Goal: Task Accomplishment & Management: Complete application form

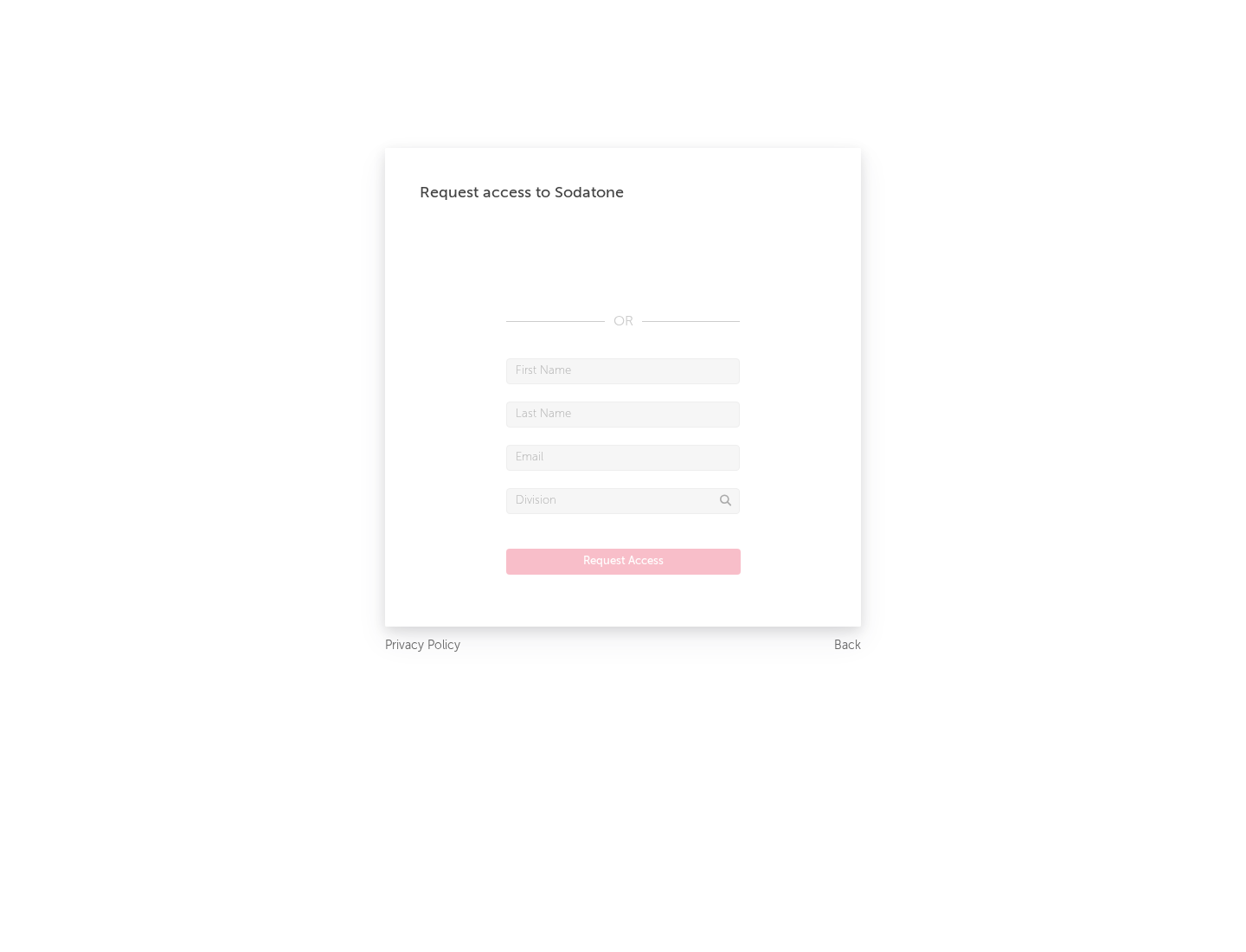
click at [623, 370] on input "text" at bounding box center [623, 371] width 234 height 26
type input "[PERSON_NAME]"
click at [623, 414] on input "text" at bounding box center [623, 415] width 234 height 26
type input "[PERSON_NAME]"
click at [623, 457] on input "text" at bounding box center [623, 458] width 234 height 26
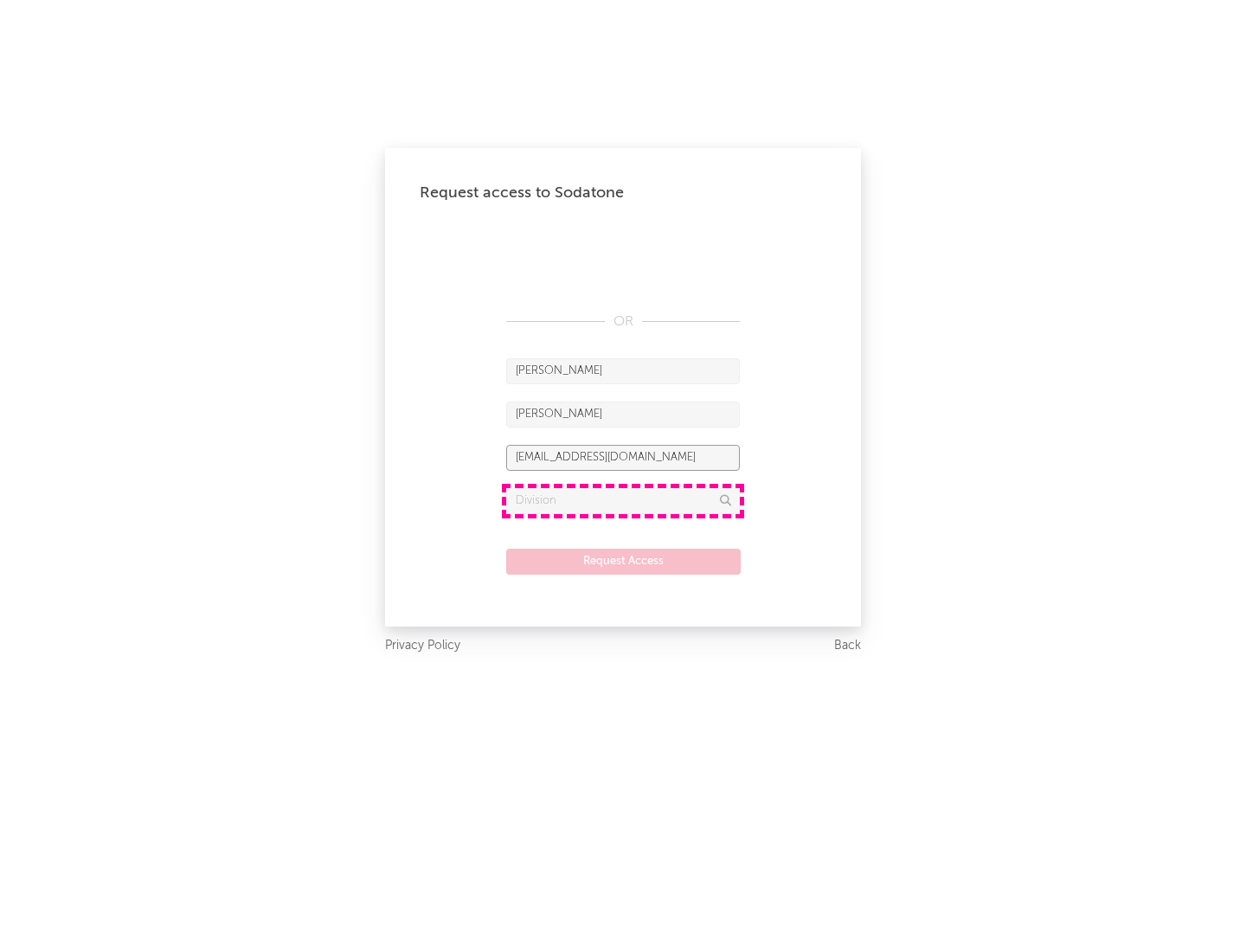
type input "[EMAIL_ADDRESS][DOMAIN_NAME]"
click at [623, 500] on input "text" at bounding box center [623, 501] width 234 height 26
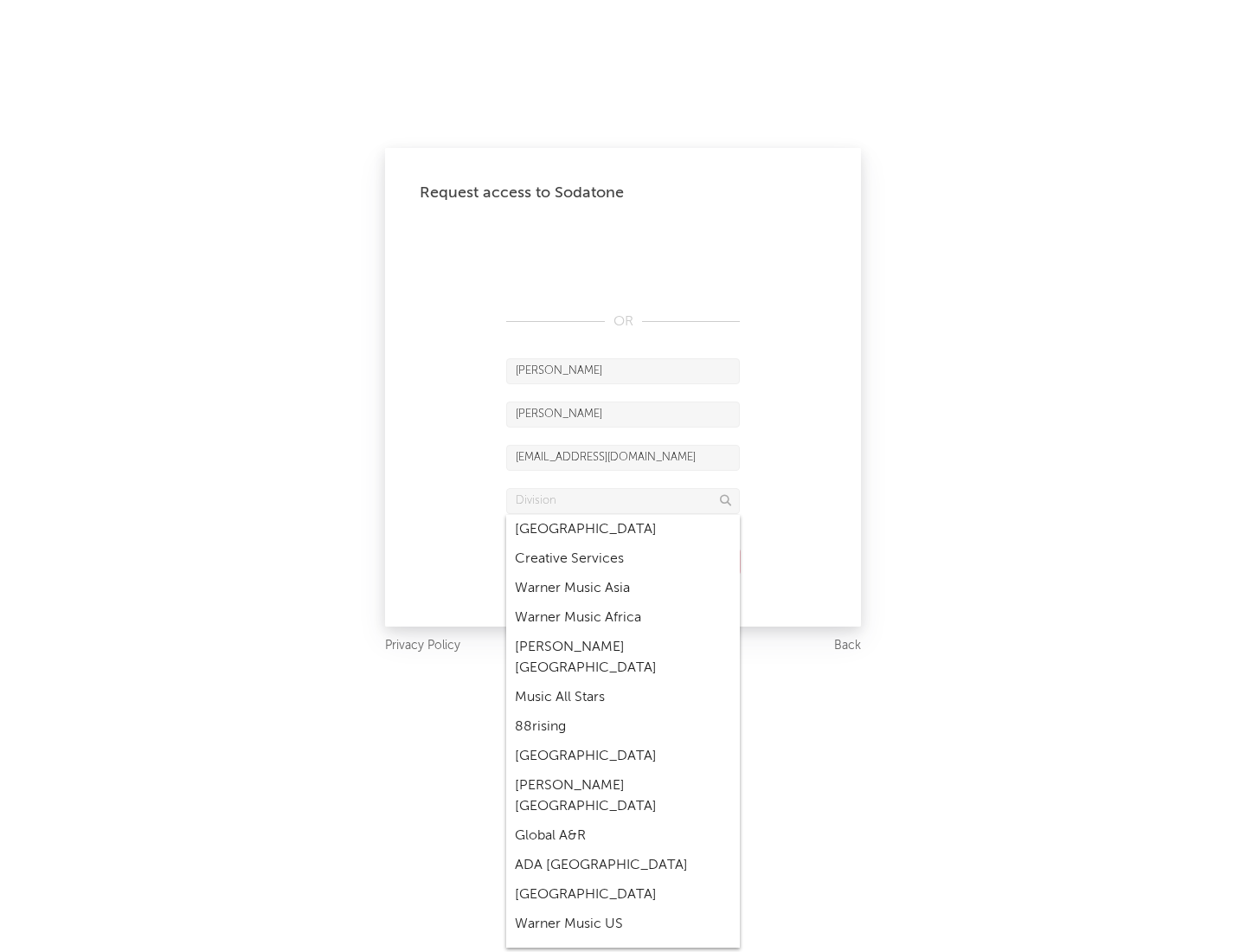
click at [623, 683] on div "Music All Stars" at bounding box center [623, 698] width 234 height 30
type input "Music All Stars"
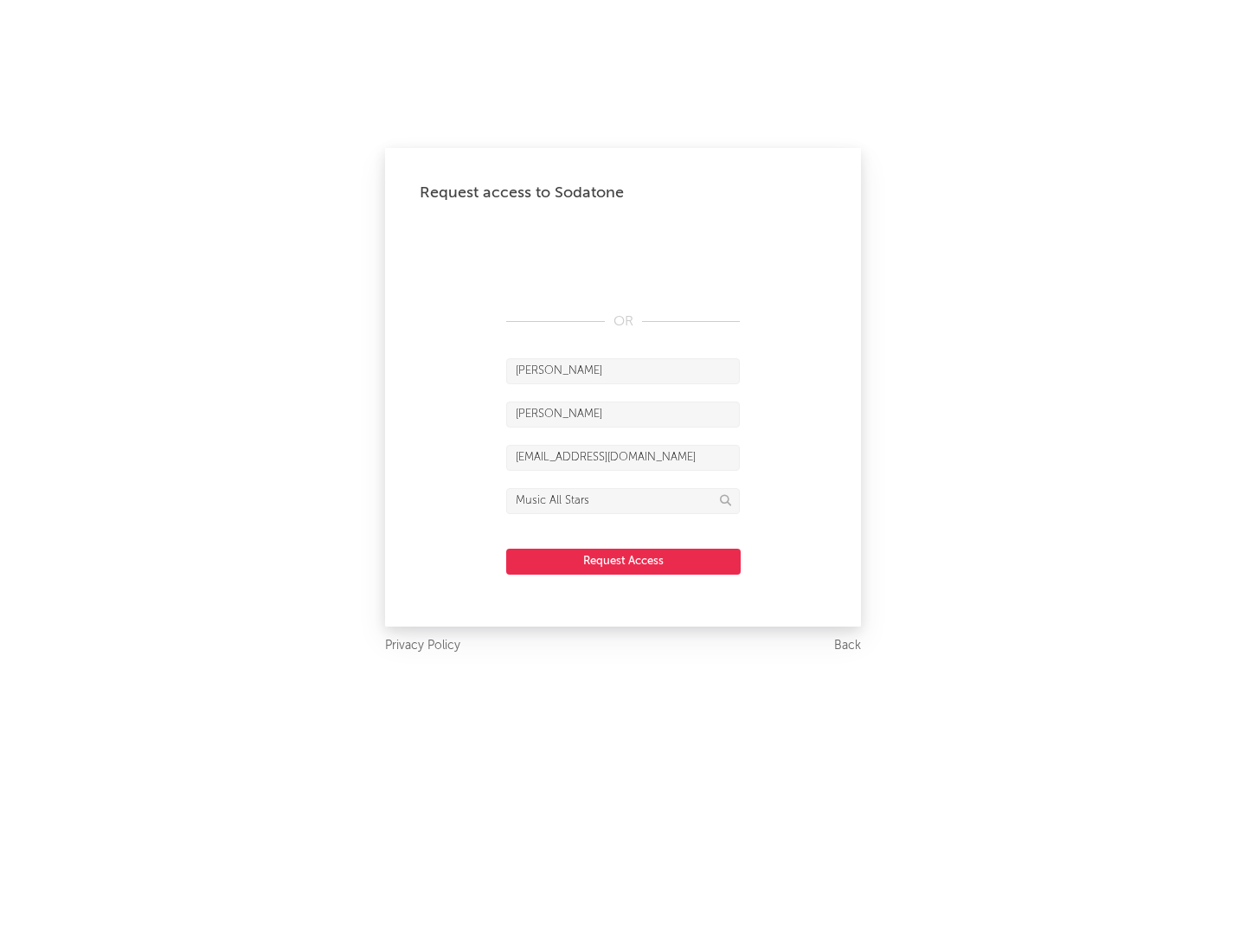
click at [623, 561] on button "Request Access" at bounding box center [623, 562] width 235 height 26
